Goal: Check status: Check status

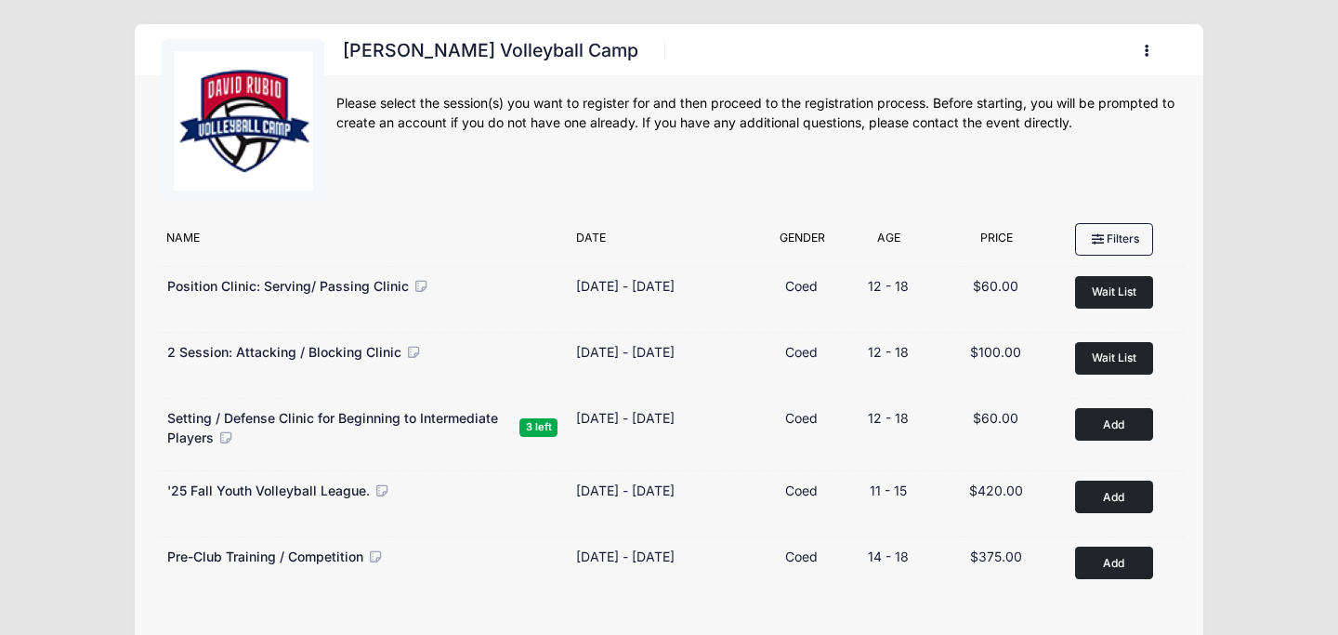
click at [1148, 51] on icon "button" at bounding box center [1152, 51] width 15 height 0
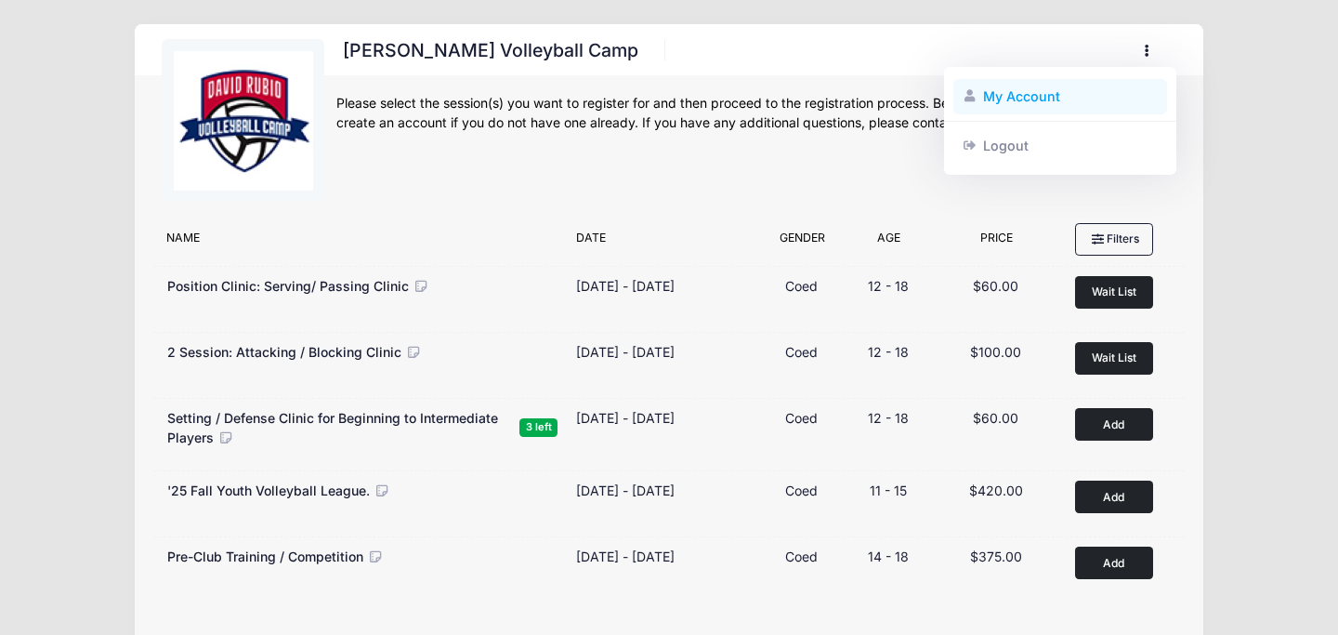
click at [1033, 107] on link "My Account" at bounding box center [1061, 96] width 215 height 35
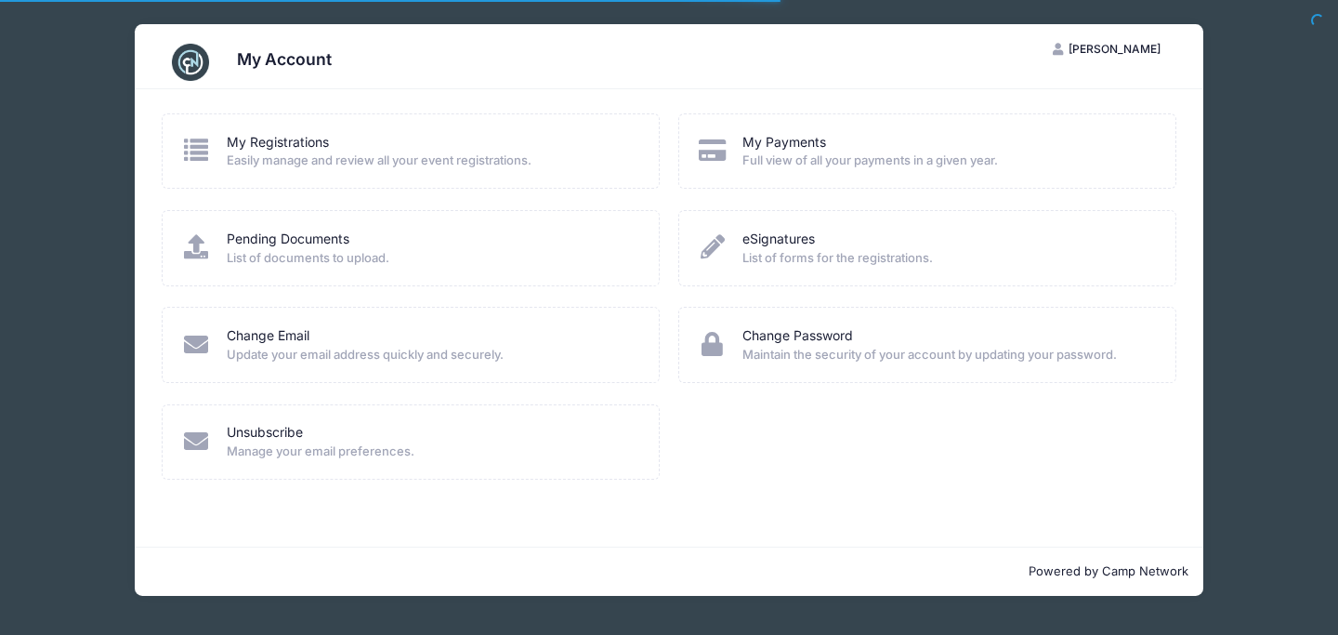
click at [332, 164] on span "Easily manage and review all your event registrations." at bounding box center [431, 160] width 409 height 19
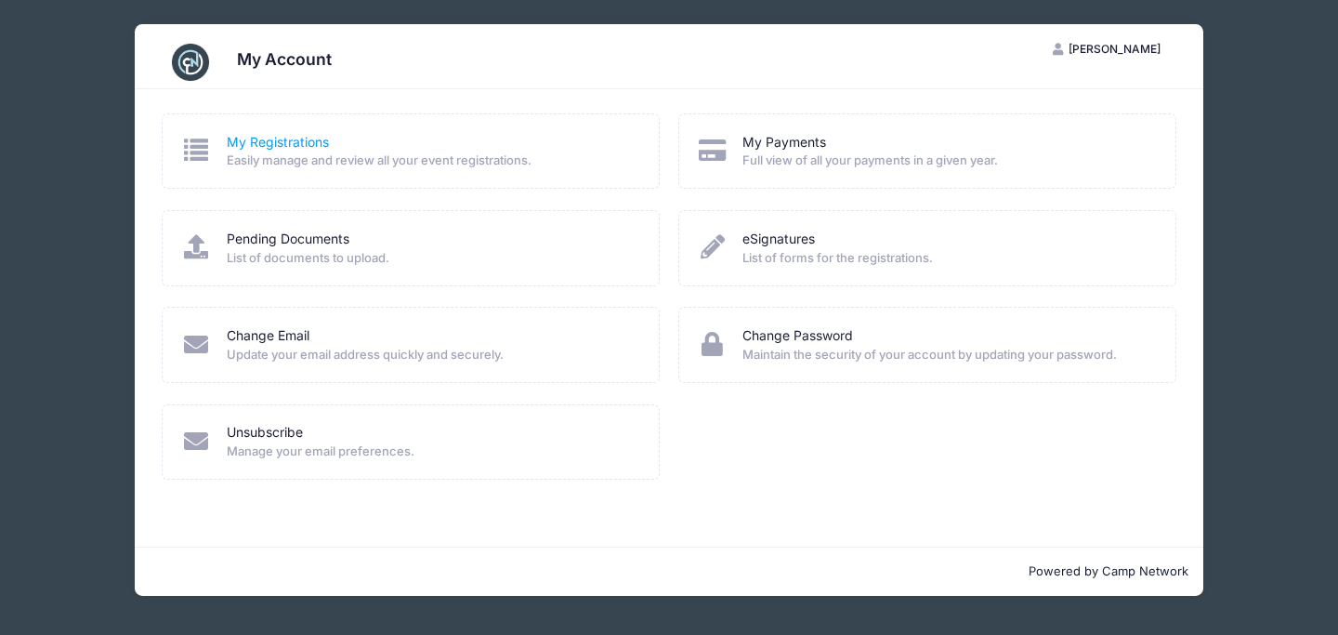
click at [298, 141] on link "My Registrations" at bounding box center [278, 143] width 102 height 20
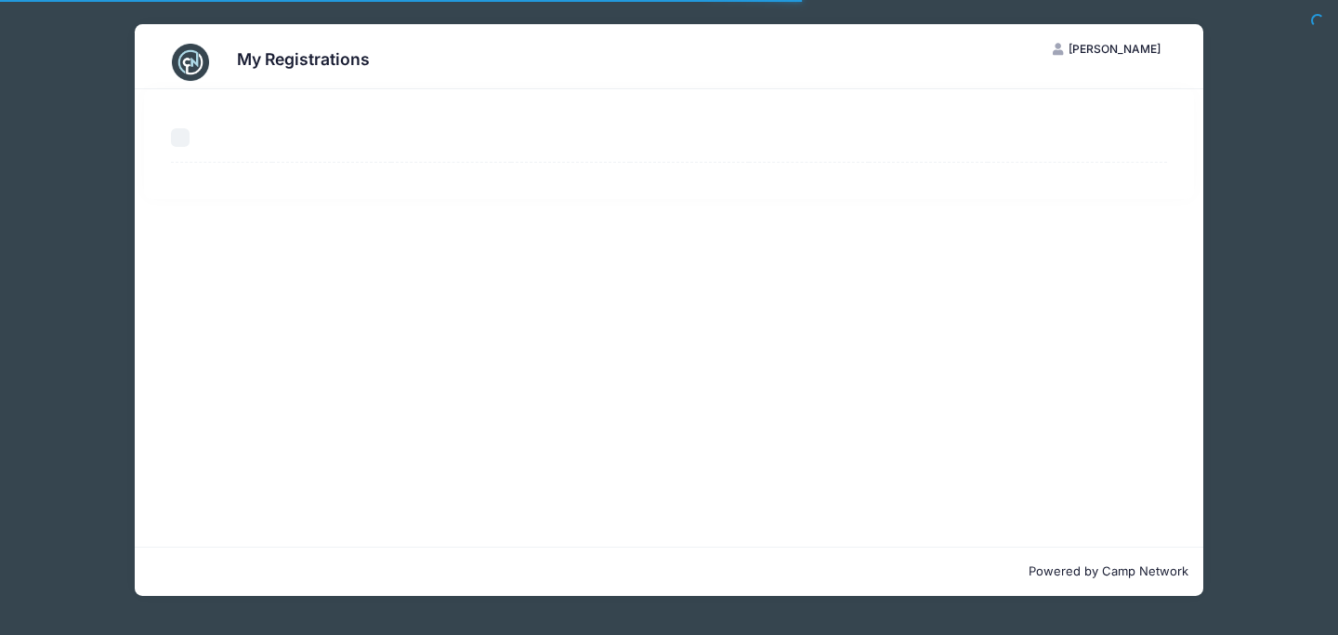
select select "50"
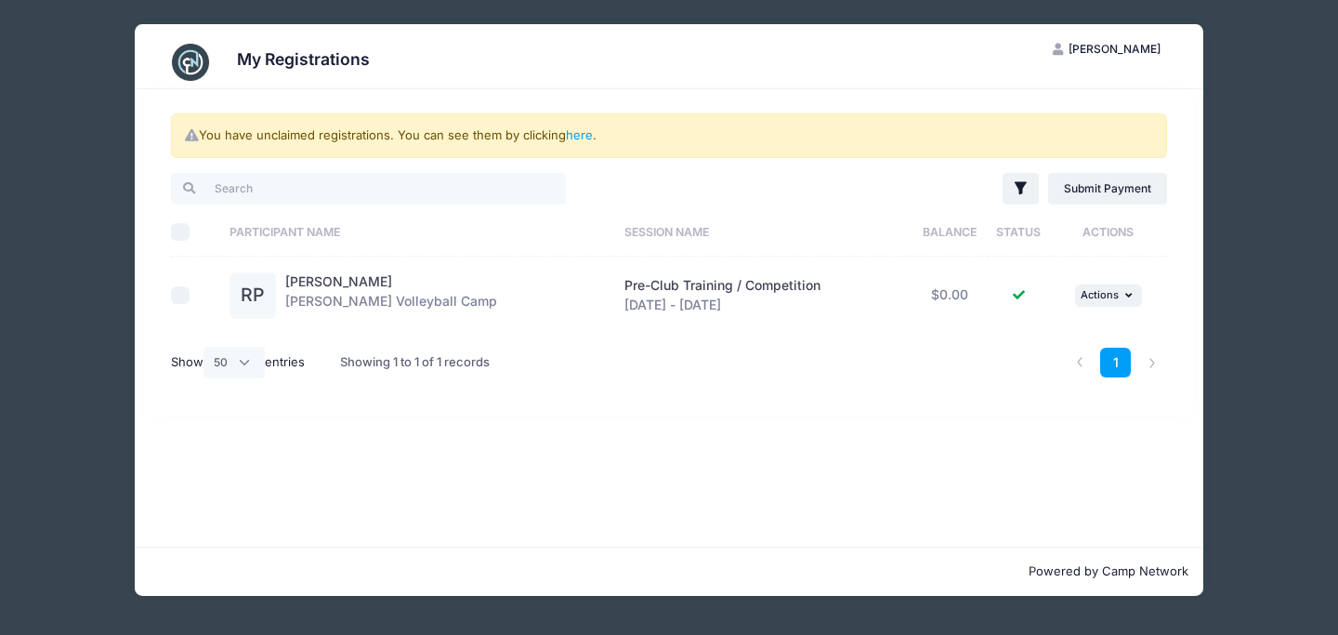
click at [677, 282] on span "Pre-Club Training / Competition" at bounding box center [723, 285] width 196 height 16
click at [267, 293] on div "RP" at bounding box center [253, 295] width 46 height 46
